Goal: Information Seeking & Learning: Learn about a topic

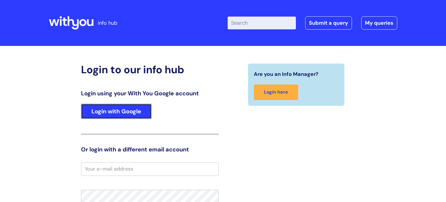
click at [144, 109] on link "Login with Google" at bounding box center [116, 111] width 71 height 15
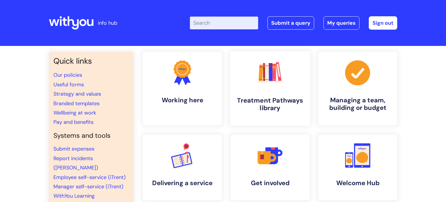
click at [264, 76] on rect at bounding box center [264, 72] width 2 height 18
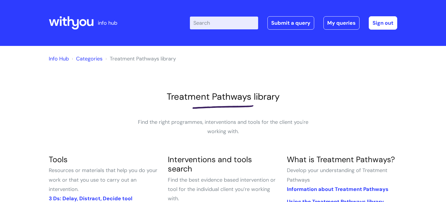
click at [204, 22] on input "Enter your search term here..." at bounding box center [224, 23] width 68 height 13
type input "journ"
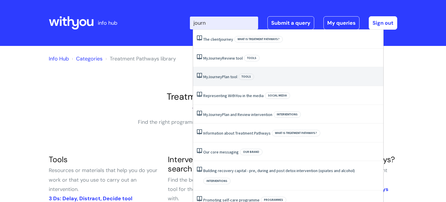
click at [224, 78] on link "My Journey Plan tool" at bounding box center [220, 76] width 34 height 5
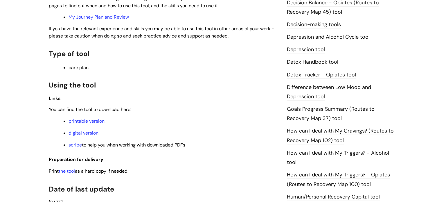
scroll to position [316, 0]
click at [88, 134] on link "digital version" at bounding box center [84, 133] width 30 height 6
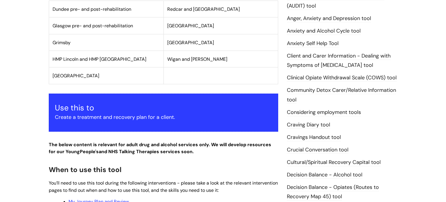
scroll to position [0, 0]
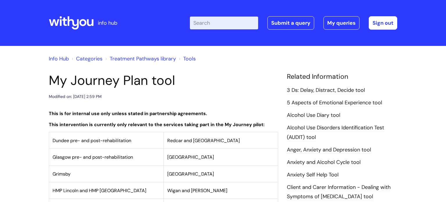
click at [76, 26] on icon at bounding box center [71, 23] width 45 height 14
